Goal: Task Accomplishment & Management: Use online tool/utility

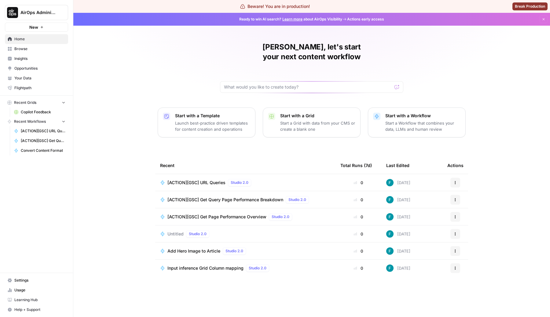
click at [26, 47] on span "Browse" at bounding box center [39, 49] width 51 height 6
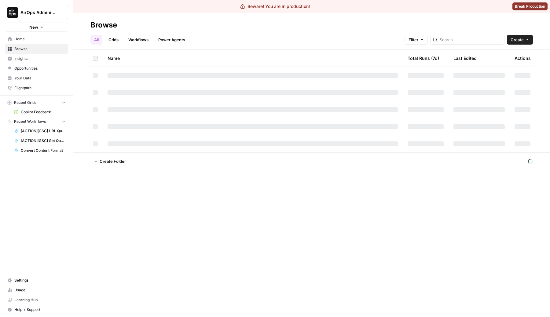
click at [482, 35] on div at bounding box center [467, 40] width 74 height 10
type input "4775"
click at [477, 39] on input "search" at bounding box center [471, 40] width 62 height 6
type input "[ACTION] [WEBFLOW] Create Collection Item"
click at [464, 42] on input "[ACTION] [WEBFLOW] Create Collection Item" at bounding box center [471, 40] width 62 height 6
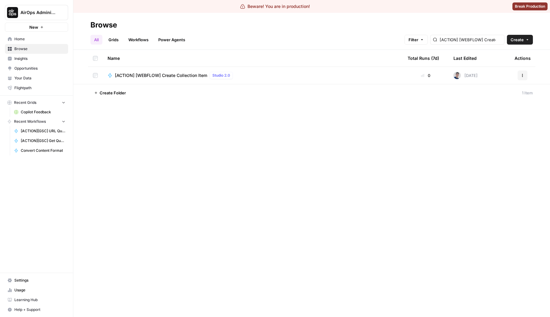
click at [174, 76] on span "[ACTION] [WEBFLOW] Create Collection Item" at bounding box center [161, 75] width 92 height 6
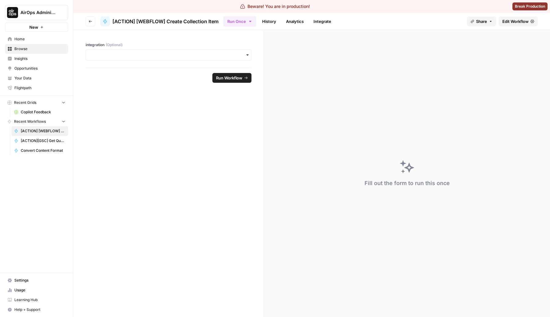
click at [518, 20] on span "Edit Workflow" at bounding box center [515, 21] width 26 height 6
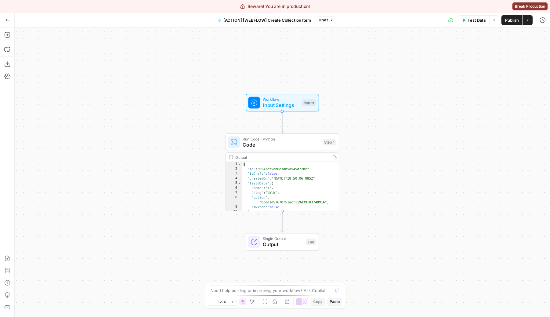
click at [244, 145] on span "Code" at bounding box center [281, 144] width 77 height 7
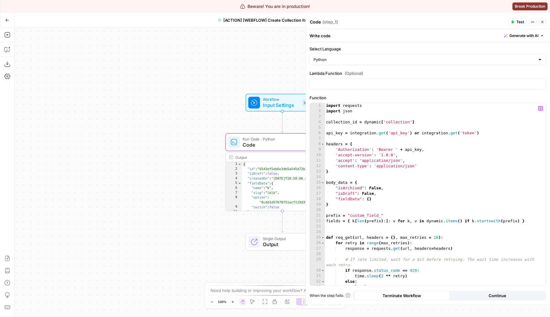
type textarea "*"
click at [367, 173] on div "import requests import json collection_id = dynamic [ 'collection' ] api_key = …" at bounding box center [435, 200] width 221 height 194
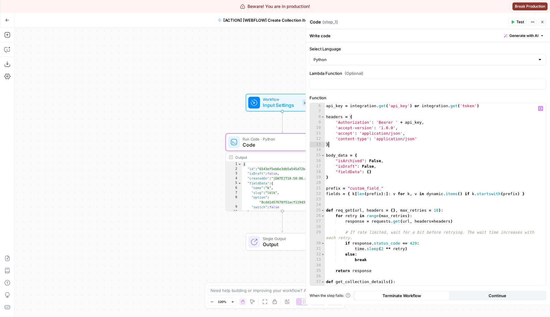
scroll to position [29, 0]
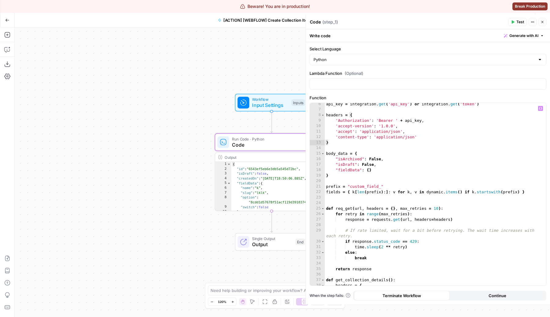
drag, startPoint x: 200, startPoint y: 110, endPoint x: 115, endPoint y: 103, distance: 85.3
click at [114, 104] on div "Workflow Input Settings Inputs Run Code · Python Code Step 1 Output Copy 1 2 3 …" at bounding box center [282, 173] width 535 height 290
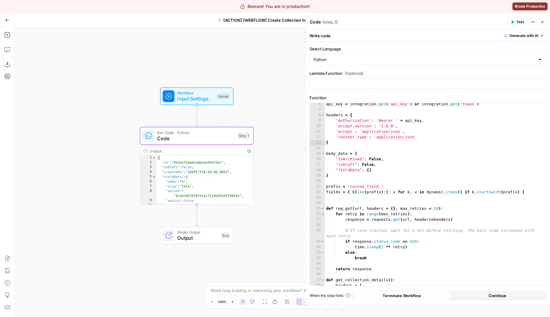
click at [11, 32] on button "Add Steps" at bounding box center [7, 35] width 10 height 10
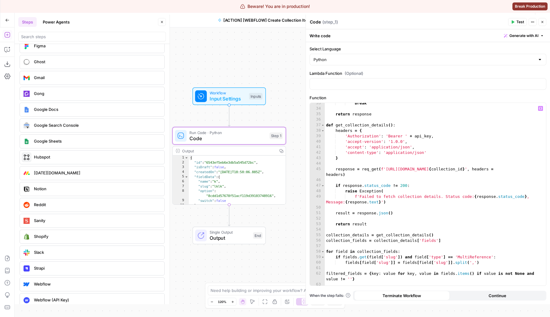
scroll to position [186, 0]
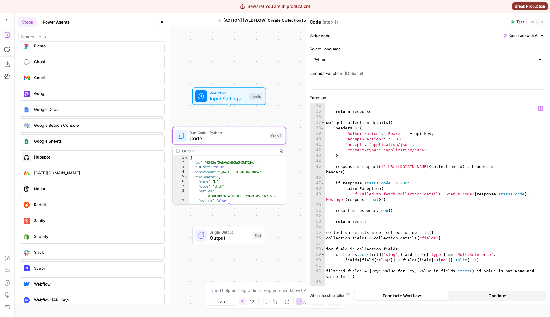
type textarea "**********"
click at [420, 169] on div "break return response def get_collection_details ( ) : headers = { 'Authorizati…" at bounding box center [435, 195] width 221 height 194
click at [419, 169] on div "break return response def get_collection_details ( ) : headers = { 'Authorizati…" at bounding box center [435, 195] width 221 height 194
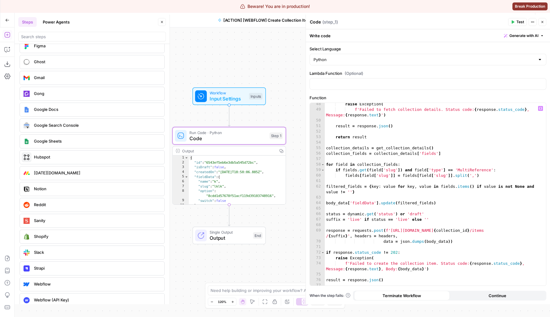
scroll to position [279, 0]
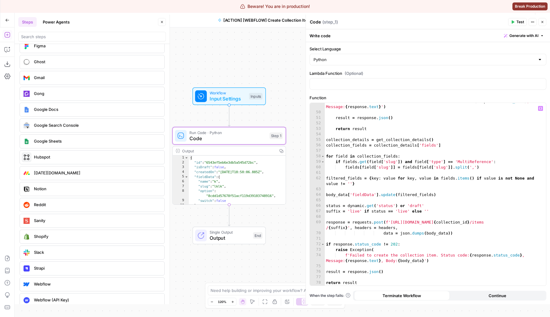
click at [167, 203] on div at bounding box center [170, 160] width 6 height 290
click at [165, 215] on div "Workflow Input Settings Inputs Run Code · Python Code Step 1 Output Copy 1 2 3 …" at bounding box center [282, 173] width 535 height 290
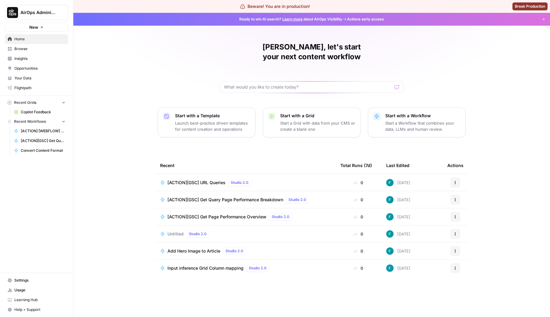
click at [52, 15] on span "AirOps Administrative" at bounding box center [38, 12] width 37 height 6
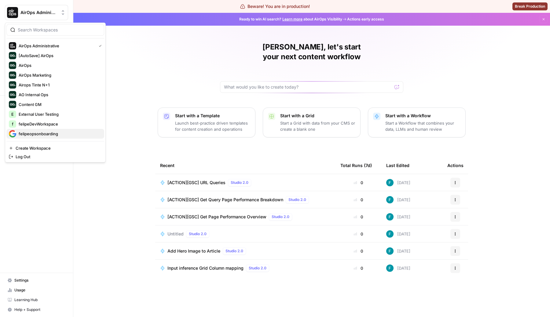
click at [38, 136] on span "felipeopsonboarding" at bounding box center [59, 134] width 81 height 6
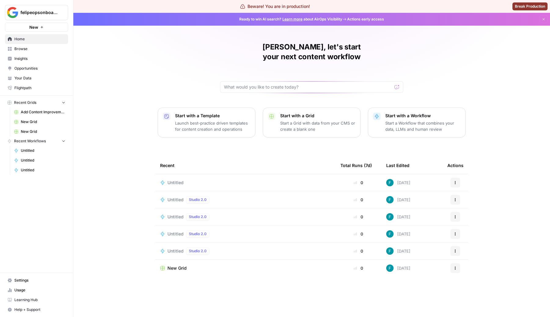
click at [327, 120] on p "Start a Grid with data from your CMS or create a blank one" at bounding box center [317, 126] width 75 height 12
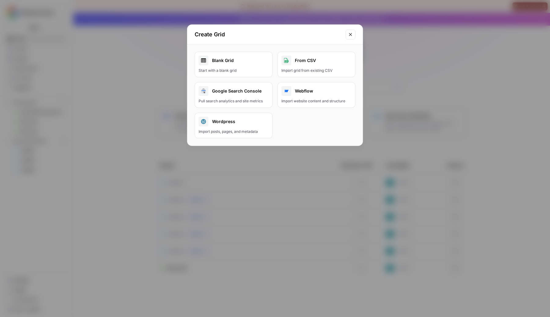
drag, startPoint x: 318, startPoint y: 71, endPoint x: 232, endPoint y: 22, distance: 99.1
click at [232, 21] on div "Create Grid Blank Grid Start with a blank grid From CSV Import grid from existi…" at bounding box center [275, 158] width 550 height 317
click at [239, 59] on div "Blank Grid" at bounding box center [234, 61] width 70 height 10
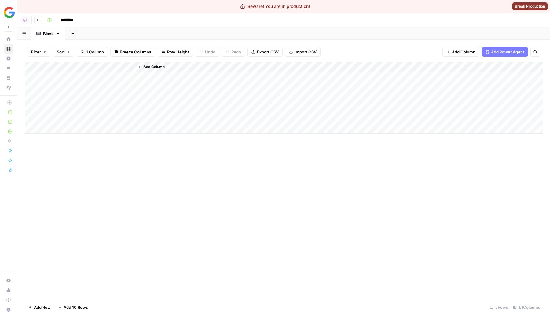
click at [143, 63] on div "Add Column" at bounding box center [338, 98] width 408 height 72
click at [147, 66] on span "Add Column" at bounding box center [153, 67] width 21 height 6
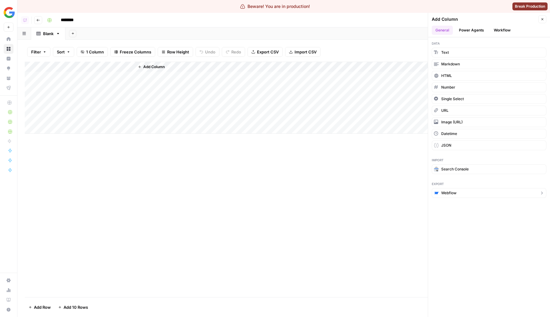
click at [452, 192] on span "Webflow" at bounding box center [448, 193] width 15 height 6
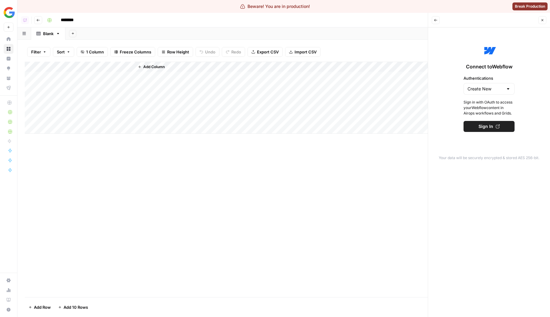
click at [504, 91] on div "Create New" at bounding box center [489, 89] width 51 height 12
click at [501, 83] on div at bounding box center [489, 89] width 51 height 12
type input "Create New"
click at [437, 20] on icon "button" at bounding box center [436, 20] width 4 height 4
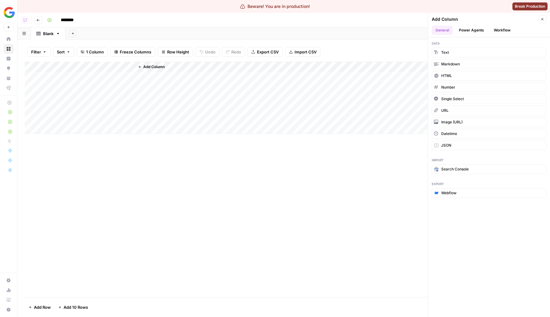
click at [10, 15] on img "Workspace: felipeopsonboarding" at bounding box center [9, 12] width 11 height 11
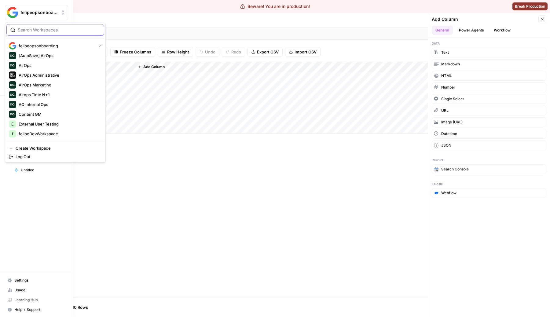
click at [60, 30] on input "search" at bounding box center [59, 30] width 83 height 6
type input "internal"
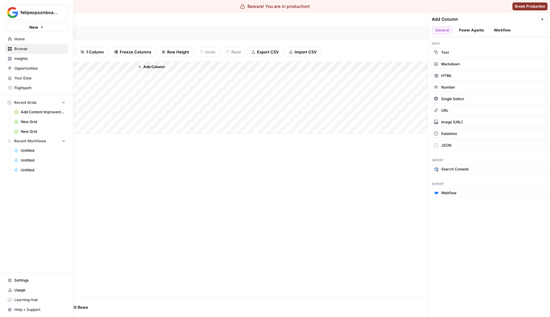
click at [8, 14] on img "Workspace: felipeopsonboarding" at bounding box center [12, 12] width 11 height 11
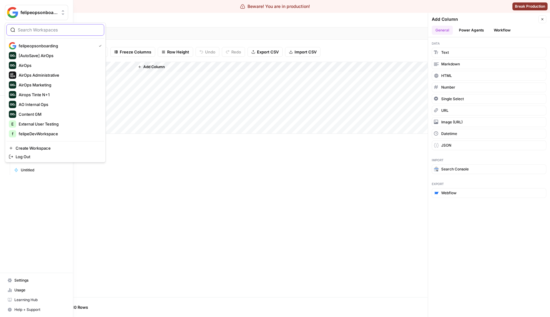
click at [34, 32] on input "search" at bounding box center [59, 30] width 83 height 6
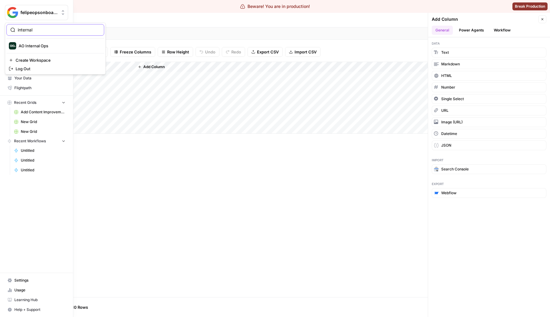
type input "internal"
click at [40, 46] on span "AO Internal Ops" at bounding box center [59, 46] width 81 height 6
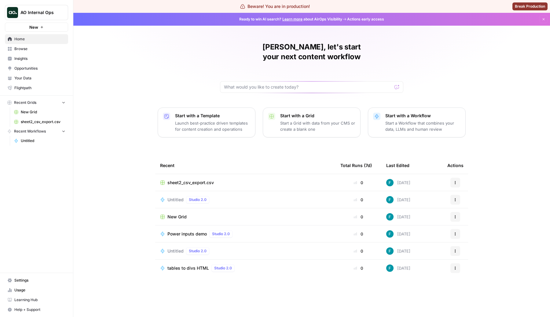
click at [125, 101] on div "Felipe, let's start your next content workflow Start with a Template Launch bes…" at bounding box center [311, 165] width 477 height 304
click at [167, 196] on div "Untitled Studio 2.0" at bounding box center [245, 199] width 171 height 7
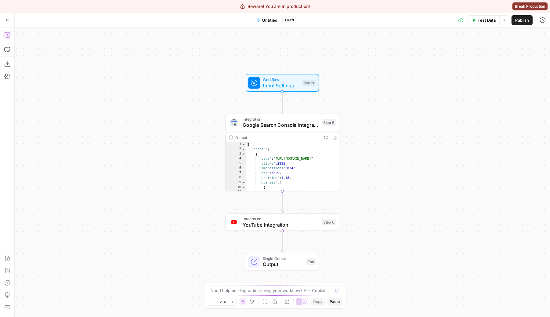
click at [4, 34] on icon "button" at bounding box center [7, 35] width 6 height 6
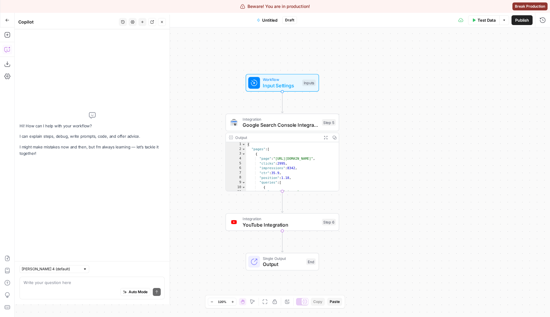
click at [6, 19] on icon "button" at bounding box center [7, 20] width 4 height 4
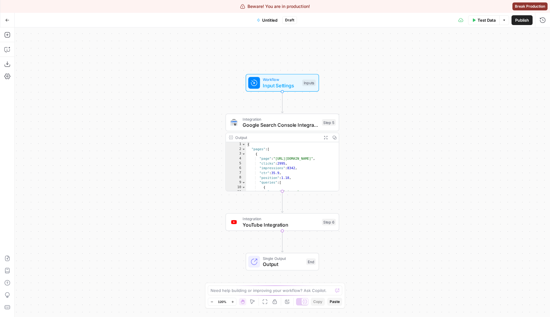
click at [12, 34] on div "Add Steps Copilot Download as JSON Settings Import JSON AirOps Academy Help Giv…" at bounding box center [7, 173] width 15 height 290
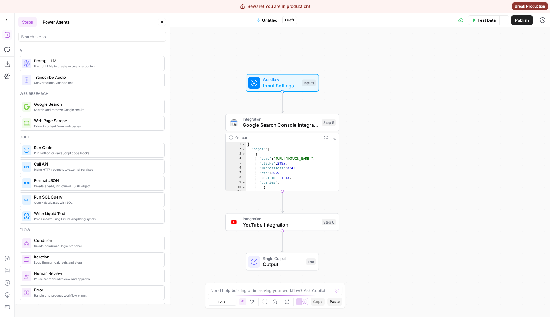
click at [46, 40] on div at bounding box center [92, 37] width 148 height 10
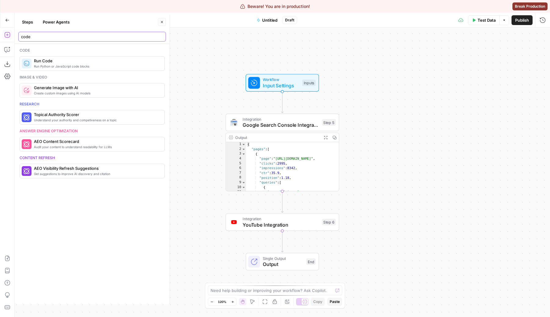
type input "code"
click at [57, 60] on span "Run Code" at bounding box center [97, 61] width 126 height 6
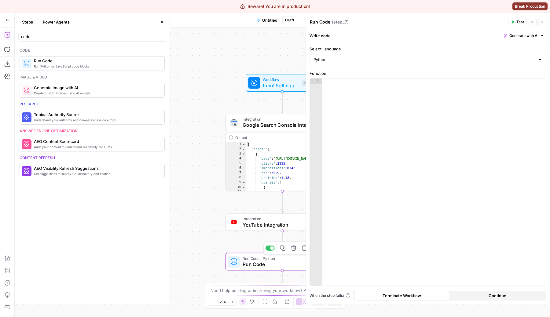
click at [409, 149] on div at bounding box center [434, 188] width 224 height 218
type textarea "**********"
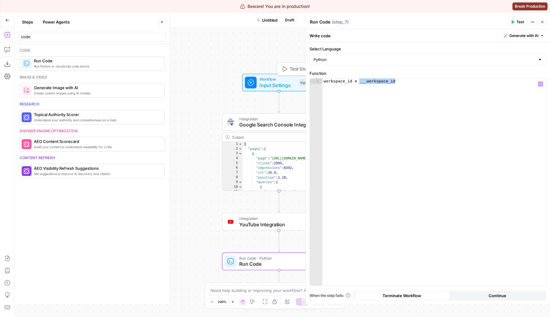
drag, startPoint x: 223, startPoint y: 89, endPoint x: 185, endPoint y: 69, distance: 42.9
click at [222, 74] on div "Workflow Input Settings Inputs Test Step" at bounding box center [279, 83] width 114 height 18
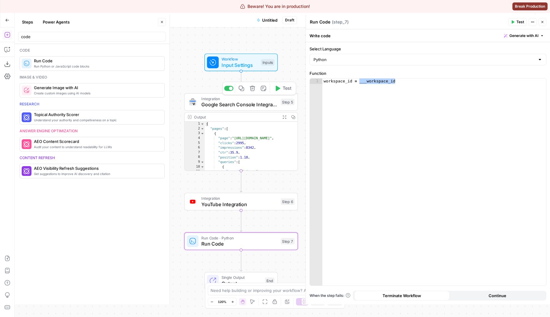
click at [226, 100] on span "Integration" at bounding box center [239, 99] width 76 height 6
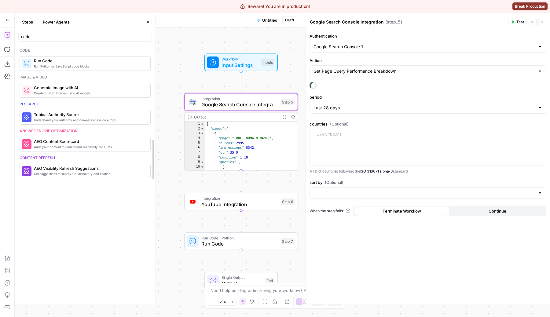
drag, startPoint x: 171, startPoint y: 35, endPoint x: 124, endPoint y: 26, distance: 47.8
click at [152, 26] on div at bounding box center [155, 160] width 6 height 290
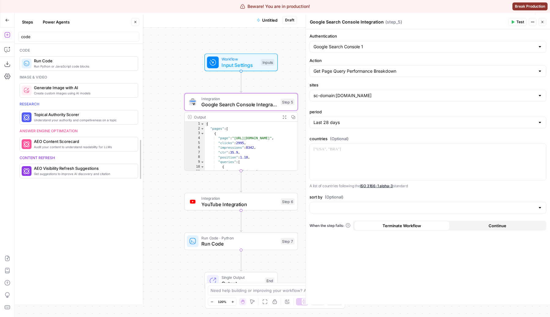
drag, startPoint x: 122, startPoint y: 40, endPoint x: 183, endPoint y: 45, distance: 61.3
click at [67, 35] on input "code" at bounding box center [96, 37] width 151 height 6
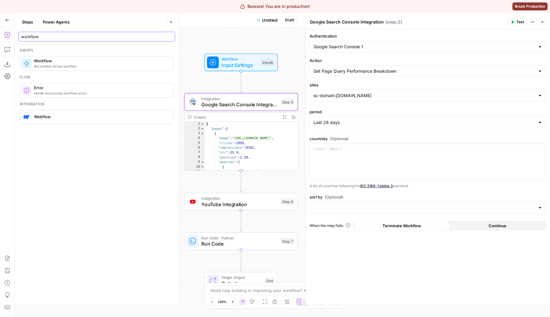
type input "workflow"
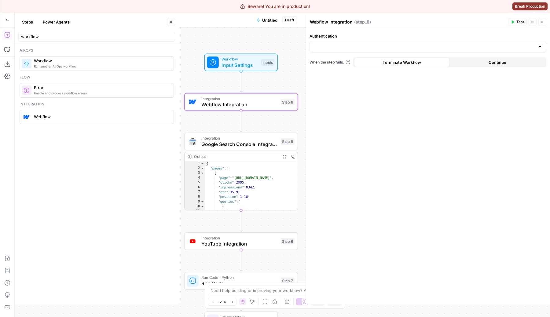
click at [175, 23] on header "Steps Power Agents Close workflow" at bounding box center [97, 29] width 164 height 29
click at [358, 42] on div at bounding box center [428, 47] width 237 height 12
click at [343, 60] on span "Webflow 1" at bounding box center [427, 62] width 224 height 6
type input "Webflow 1"
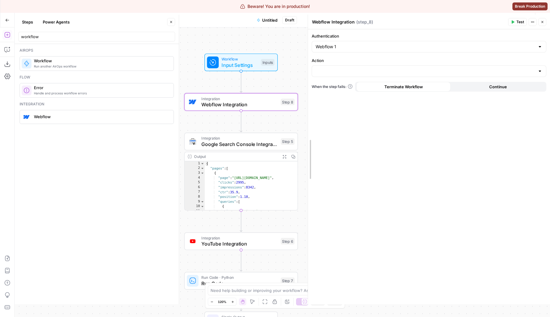
drag, startPoint x: 305, startPoint y: 156, endPoint x: 391, endPoint y: 161, distance: 86.4
click at [311, 160] on div at bounding box center [308, 160] width 6 height 290
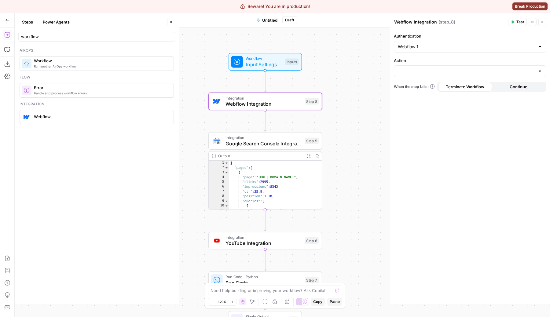
drag, startPoint x: 334, startPoint y: 83, endPoint x: 358, endPoint y: 82, distance: 23.8
click at [358, 82] on div "Workflow Input Settings Inputs Integration Webflow Integration Step 8 Integrati…" at bounding box center [282, 173] width 535 height 290
drag, startPoint x: 179, startPoint y: 108, endPoint x: 140, endPoint y: 114, distance: 39.2
drag, startPoint x: 140, startPoint y: 114, endPoint x: 167, endPoint y: 114, distance: 26.6
drag, startPoint x: 167, startPoint y: 114, endPoint x: 112, endPoint y: 114, distance: 55.0
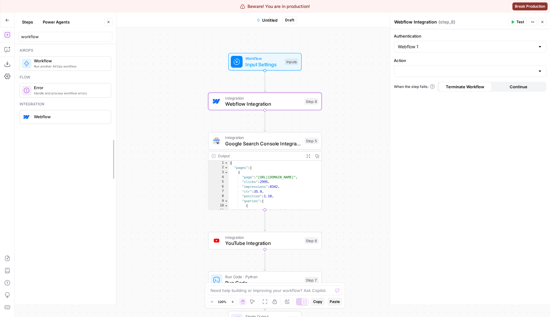
drag, startPoint x: 113, startPoint y: 108, endPoint x: 156, endPoint y: 108, distance: 43.4
click at [119, 108] on div at bounding box center [116, 160] width 6 height 290
drag, startPoint x: 156, startPoint y: 108, endPoint x: 112, endPoint y: 108, distance: 44.6
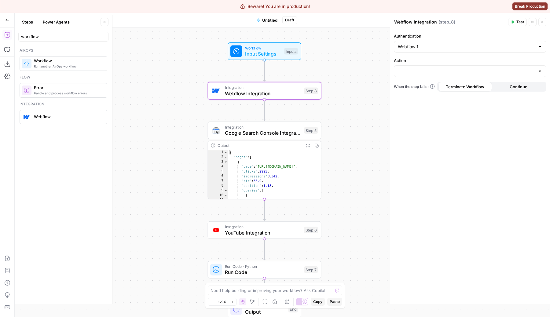
click at [29, 25] on button "Steps" at bounding box center [27, 22] width 18 height 10
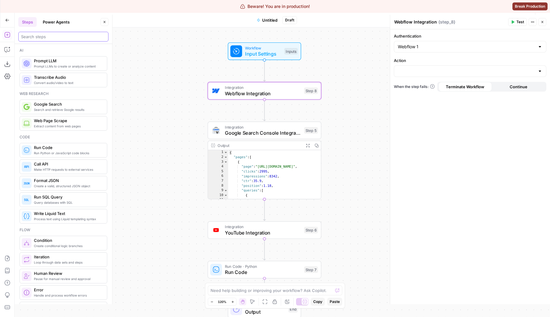
click at [46, 40] on div at bounding box center [63, 37] width 90 height 10
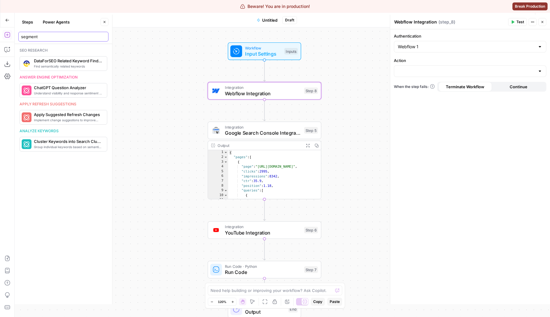
type input "segment"
click at [163, 162] on div "Workflow Input Settings Inputs Integration Webflow Integration Step 8 Integrati…" at bounding box center [282, 173] width 535 height 290
